Goal: Information Seeking & Learning: Learn about a topic

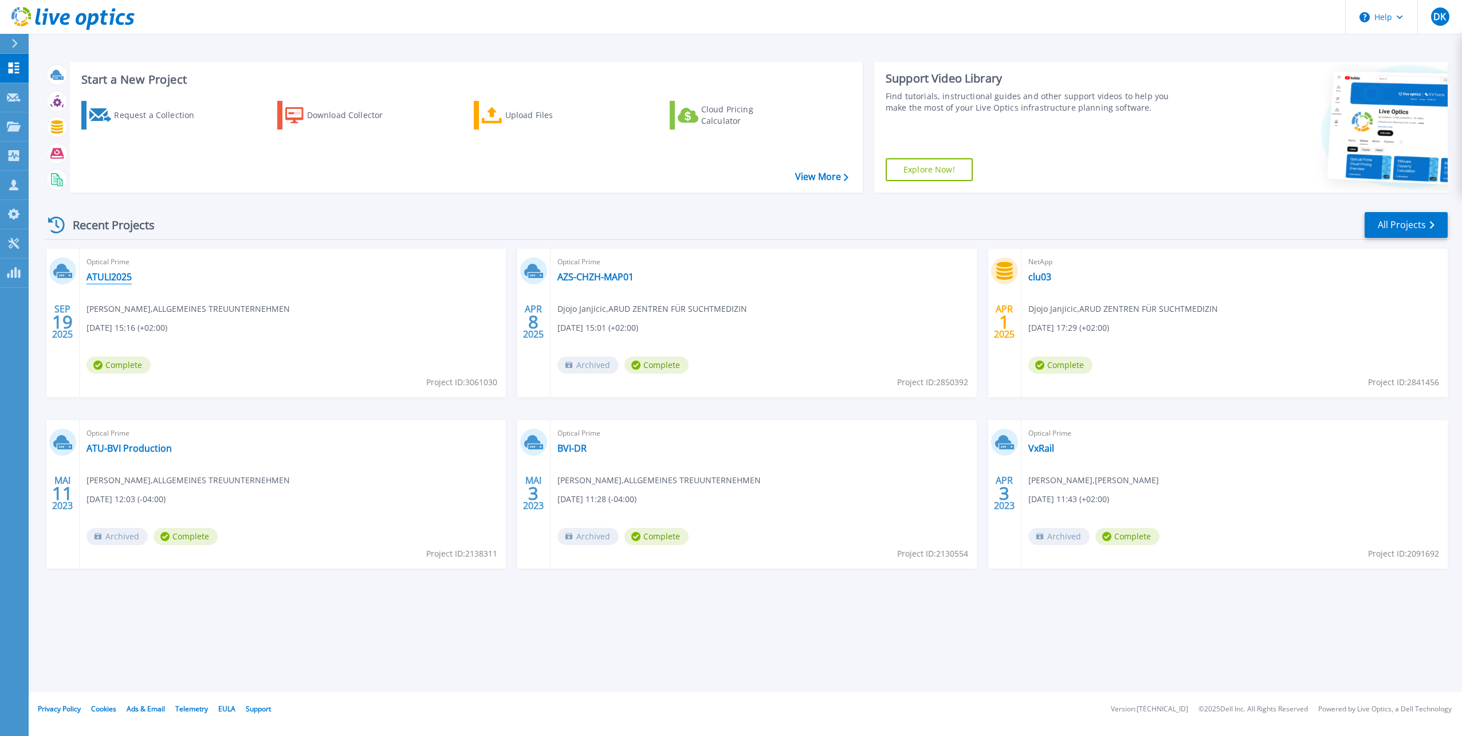
click at [121, 280] on link "ATULI2025" at bounding box center [109, 276] width 45 height 11
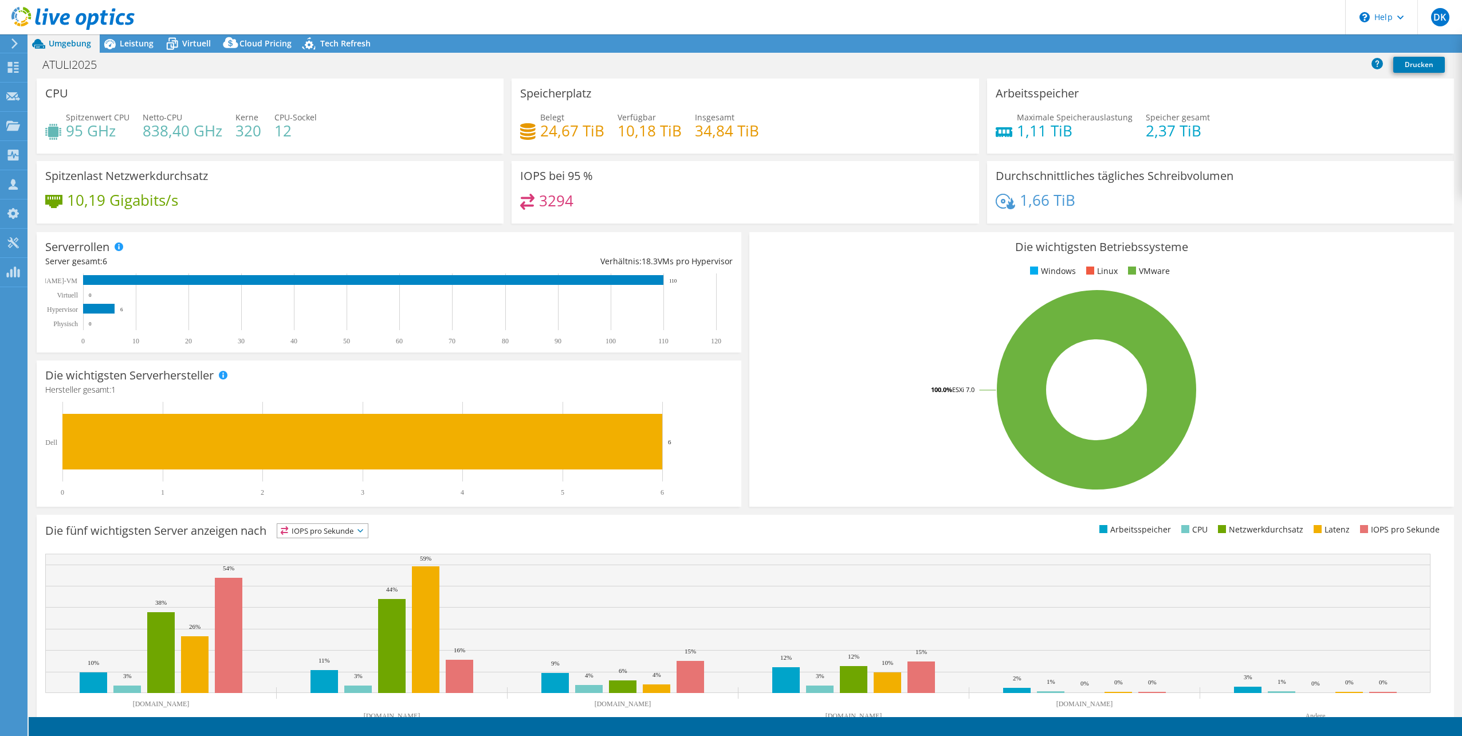
select select "USD"
click at [132, 44] on span "Leistung" at bounding box center [137, 43] width 34 height 11
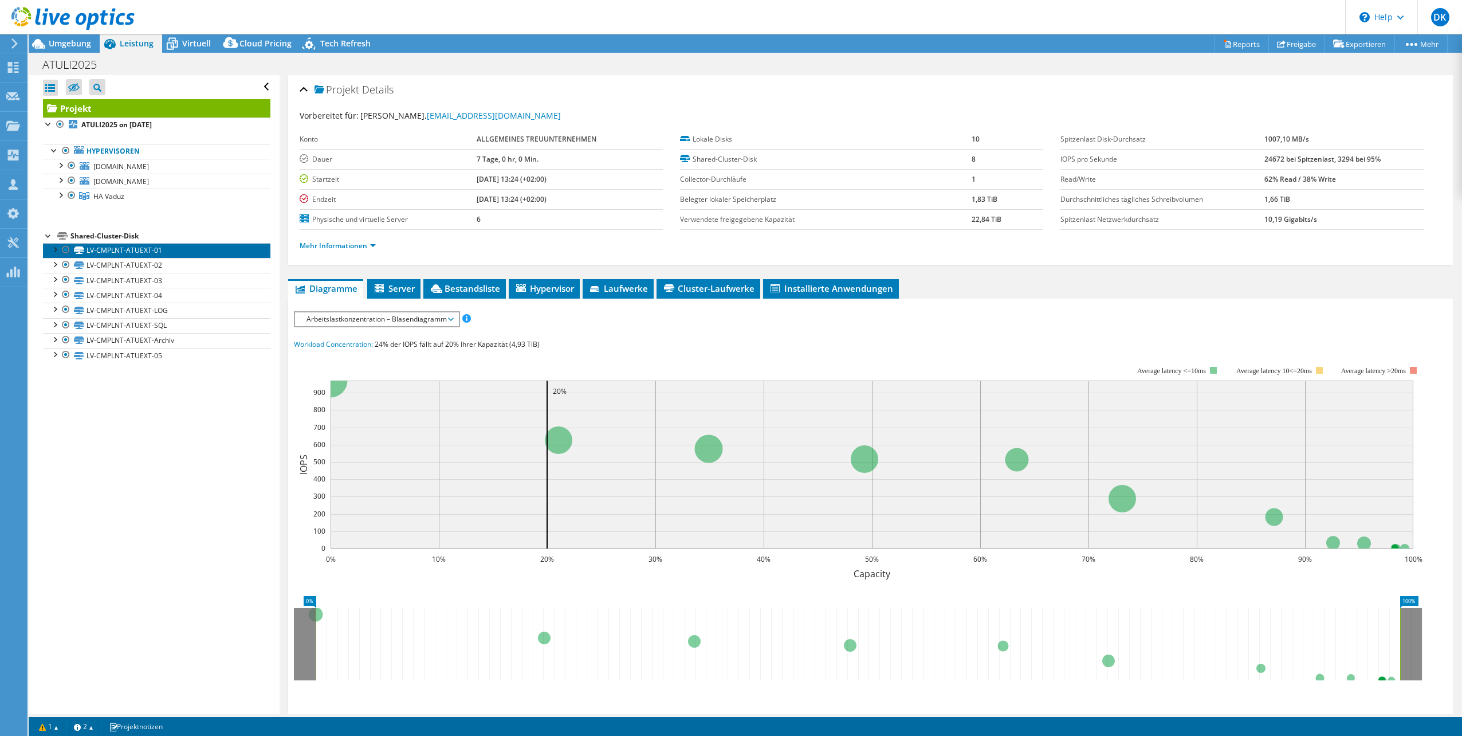
click at [159, 253] on link "LV-CMPLNT-ATUEXT-01" at bounding box center [157, 250] width 228 height 15
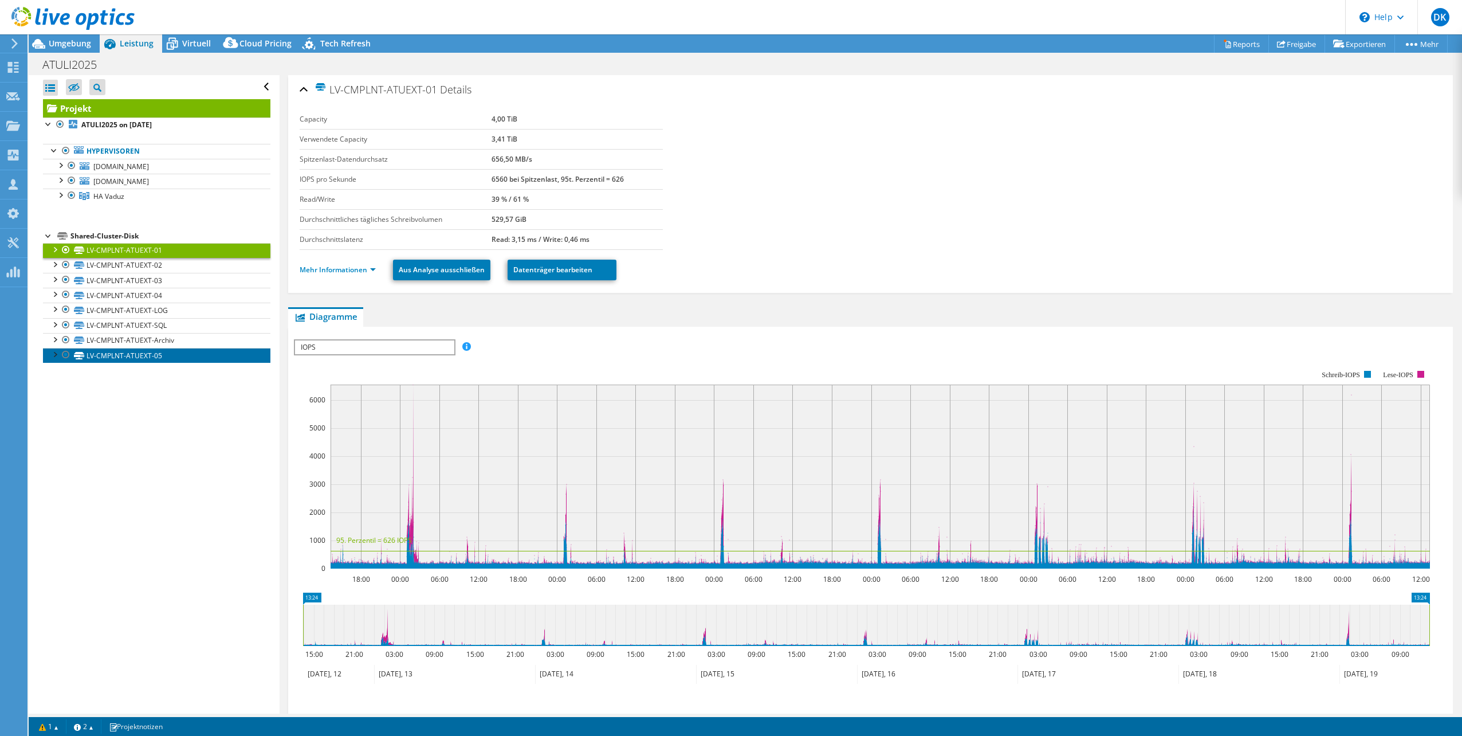
click at [151, 350] on link "LV-CMPLNT-ATUEXT-05" at bounding box center [157, 355] width 228 height 15
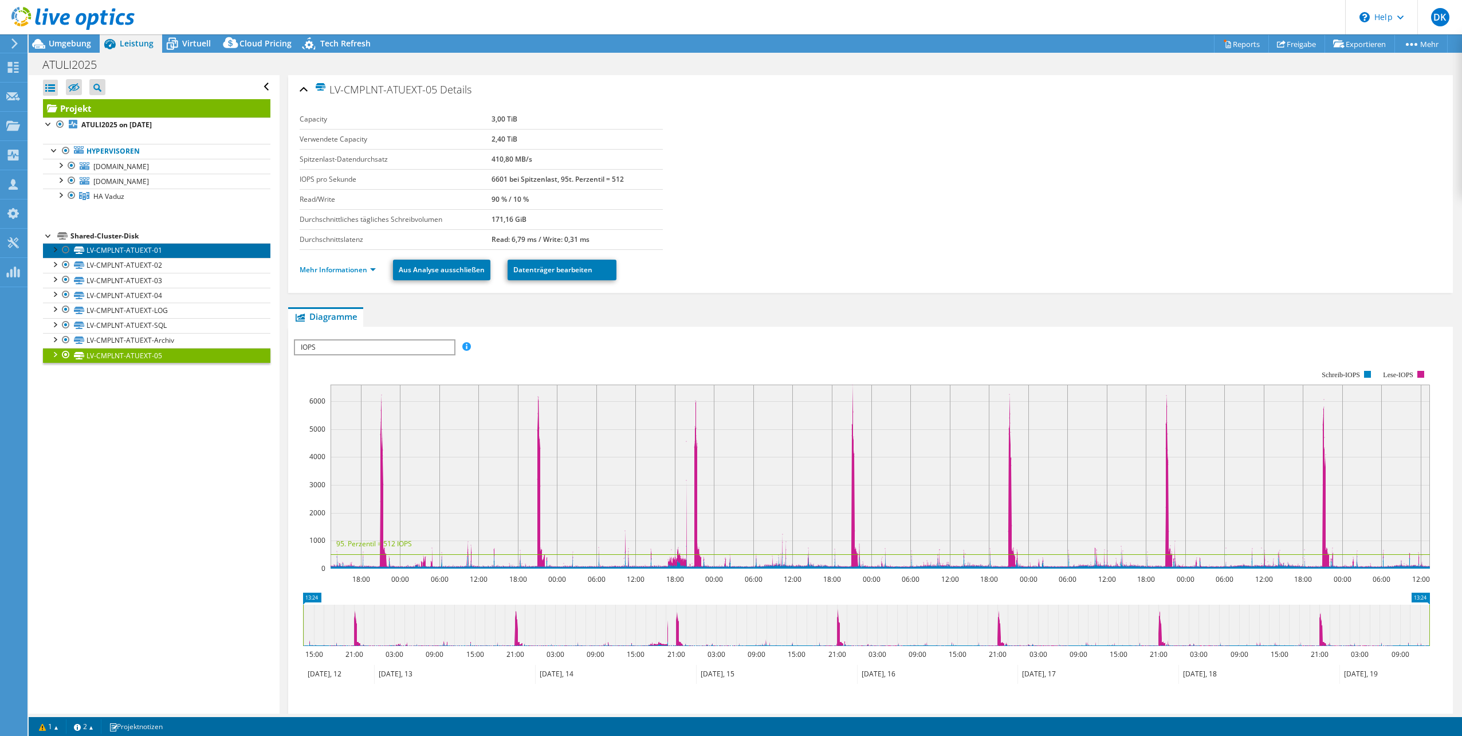
click at [127, 248] on link "LV-CMPLNT-ATUEXT-01" at bounding box center [157, 250] width 228 height 15
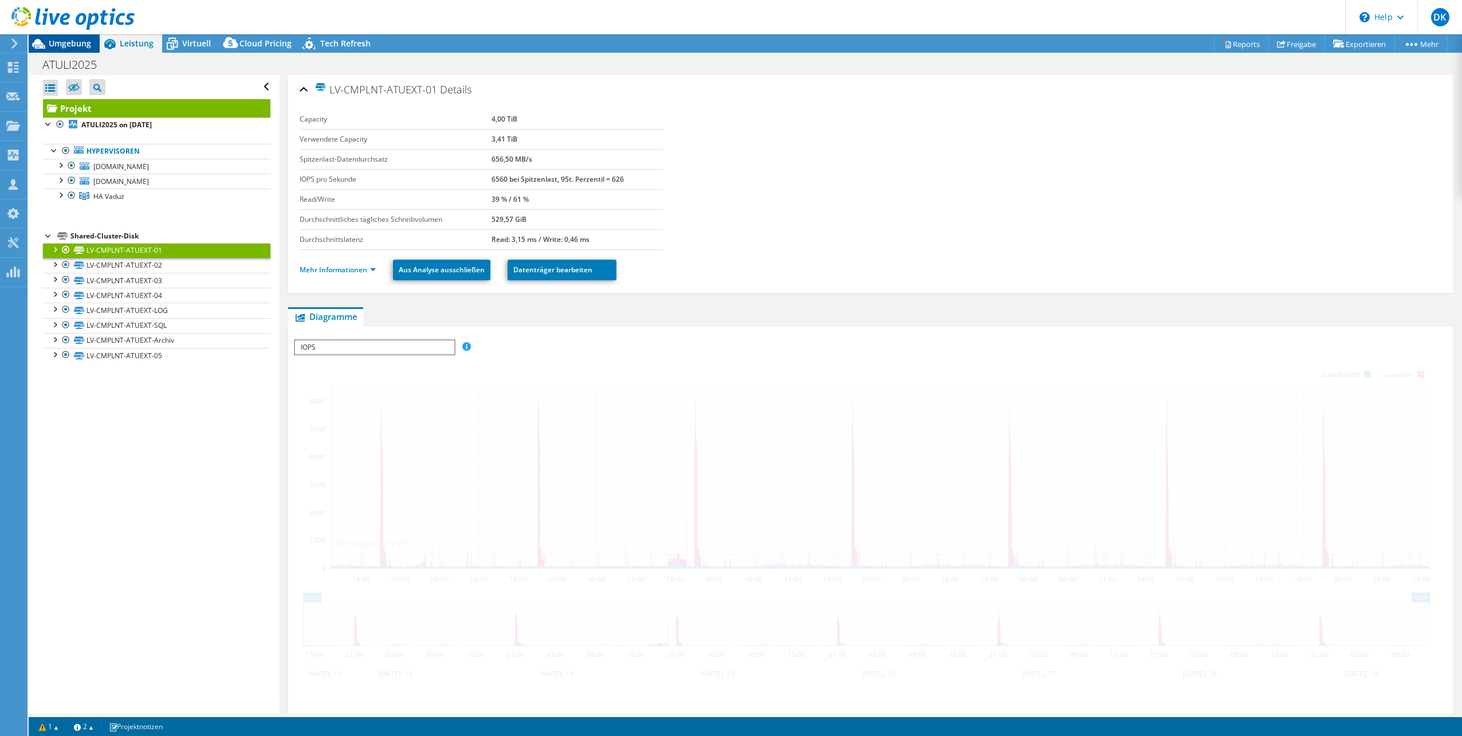
click at [71, 38] on span "Umgebung" at bounding box center [70, 43] width 42 height 11
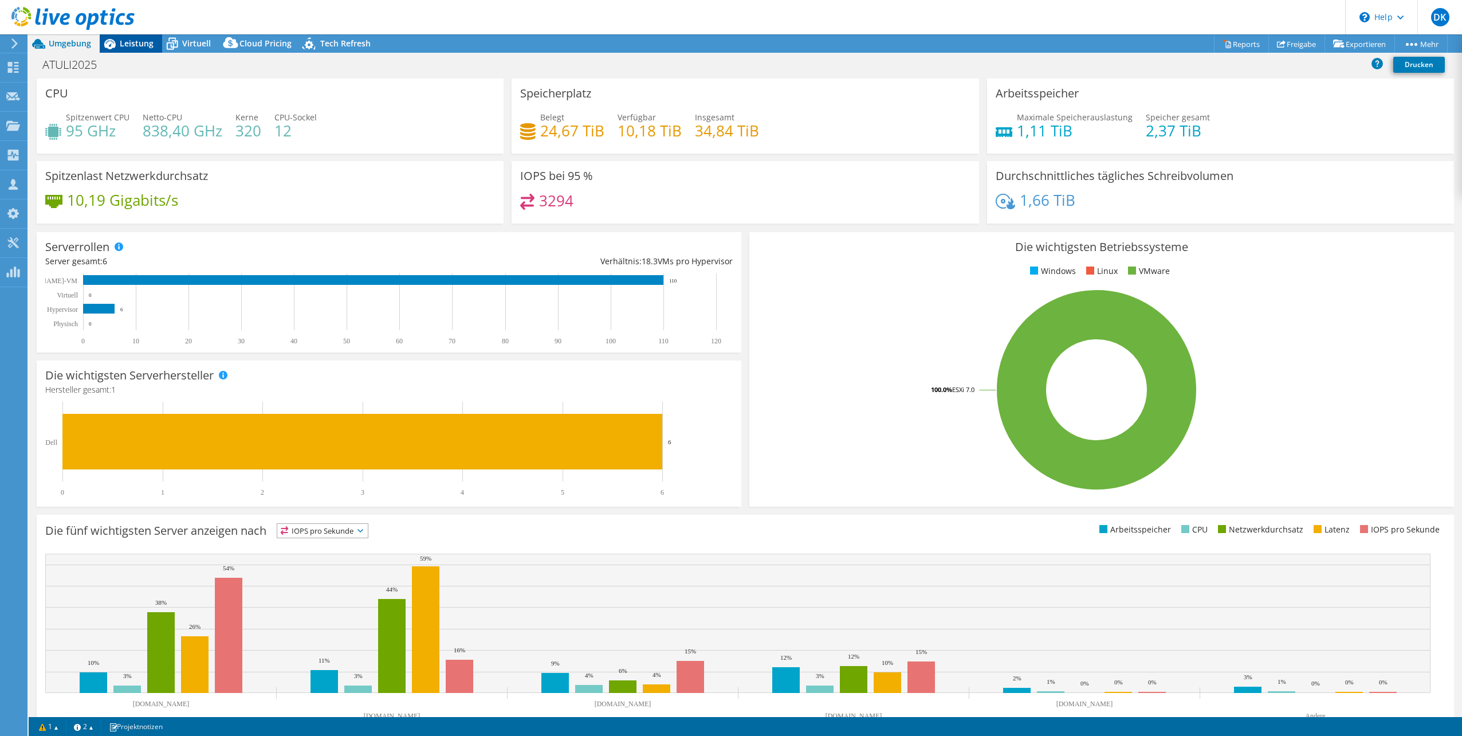
click at [121, 47] on span "Leistung" at bounding box center [137, 43] width 34 height 11
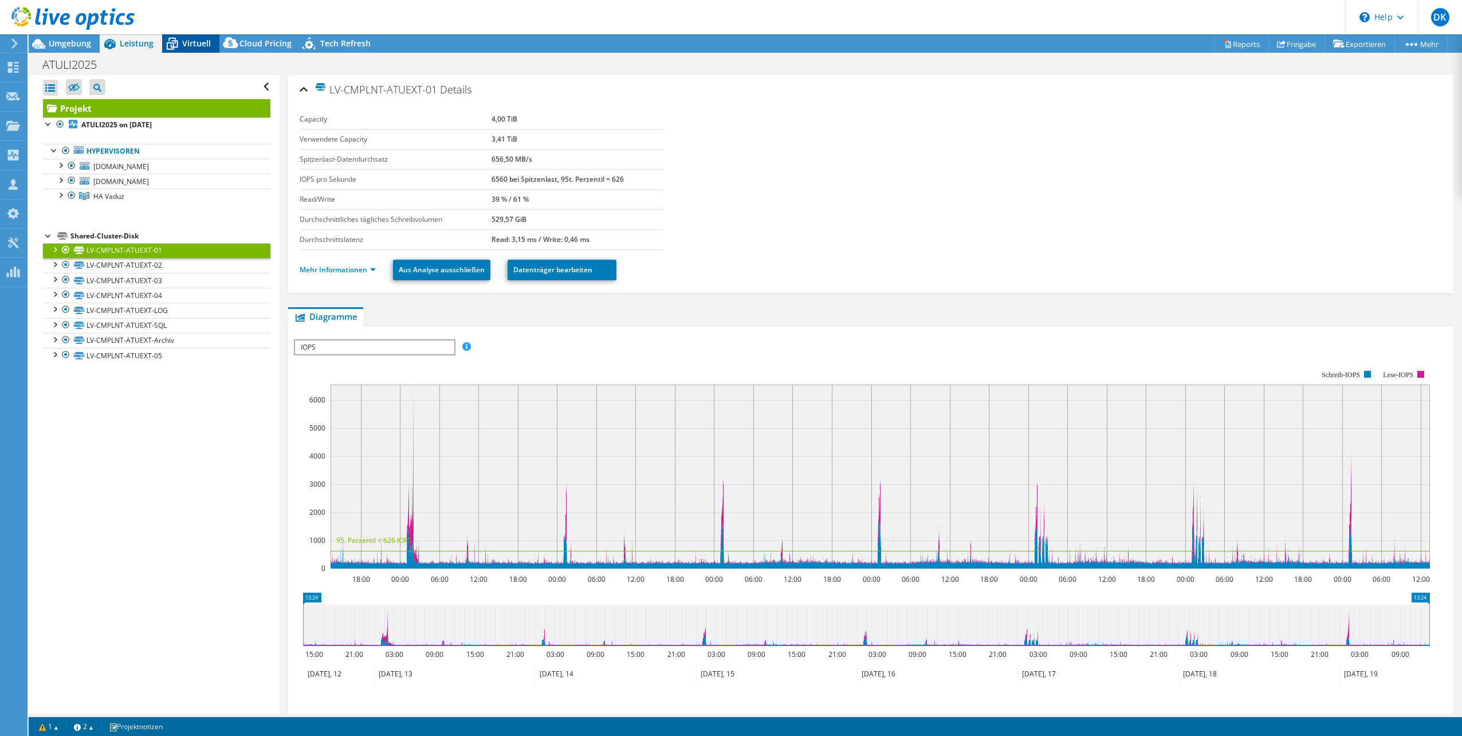
click at [197, 50] on div "Virtuell" at bounding box center [190, 43] width 57 height 18
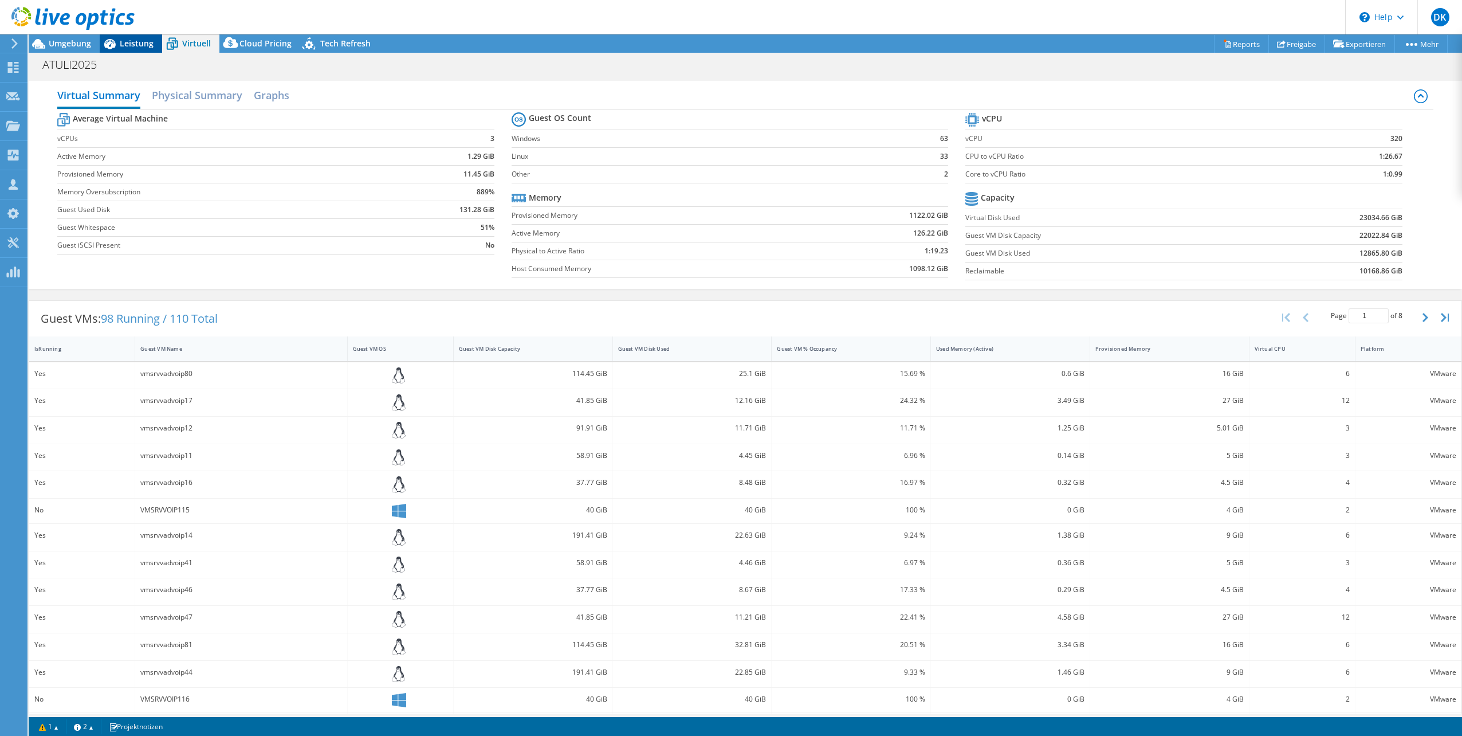
click at [126, 50] on div "Leistung" at bounding box center [131, 43] width 62 height 18
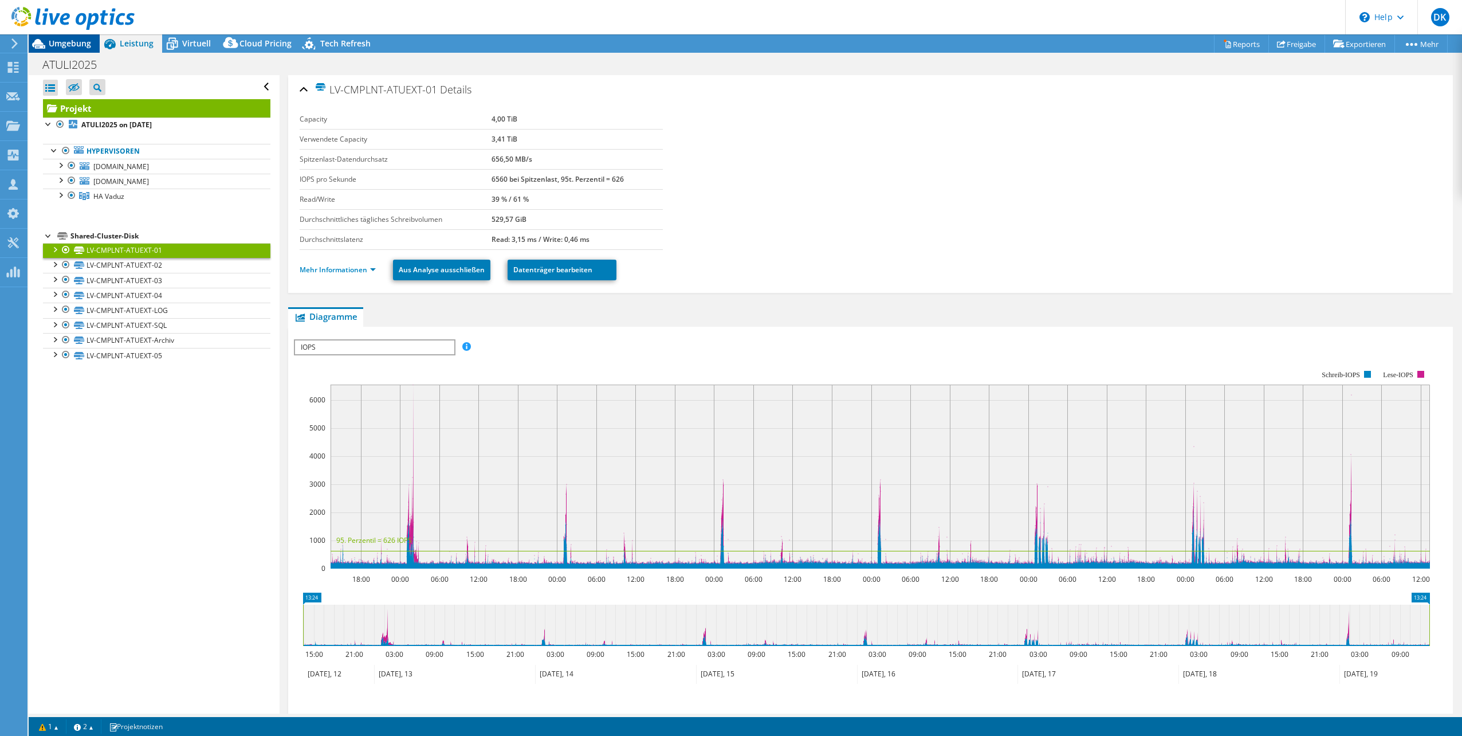
click at [84, 48] on span "Umgebung" at bounding box center [70, 43] width 42 height 11
